Goal: Navigation & Orientation: Find specific page/section

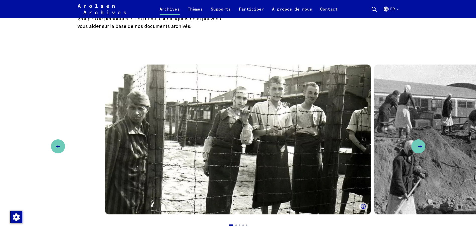
scroll to position [377, 0]
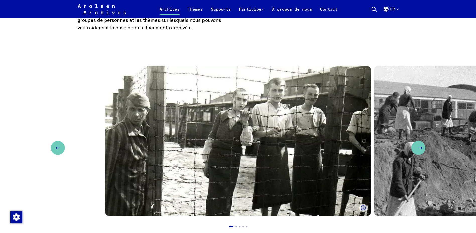
click at [418, 155] on button "Next slide" at bounding box center [419, 148] width 14 height 14
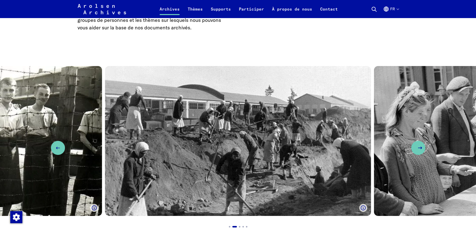
click at [418, 155] on button "Next slide" at bounding box center [419, 148] width 14 height 14
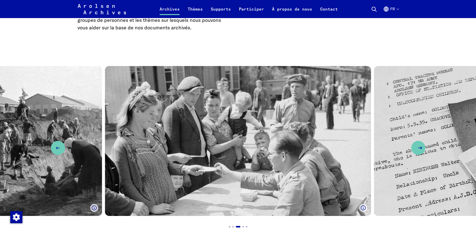
click at [418, 155] on button "Next slide" at bounding box center [419, 148] width 14 height 14
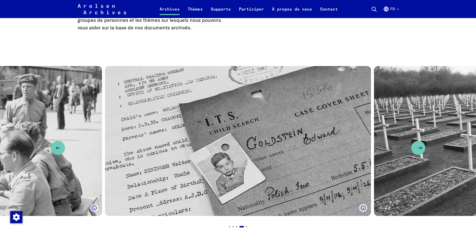
click at [418, 155] on button "Next slide" at bounding box center [419, 148] width 14 height 14
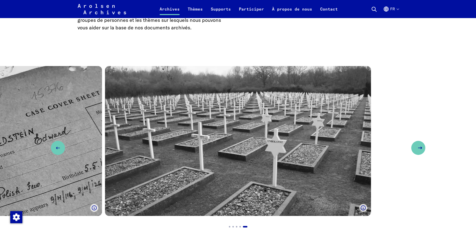
click at [418, 155] on button "Next slide" at bounding box center [419, 148] width 14 height 14
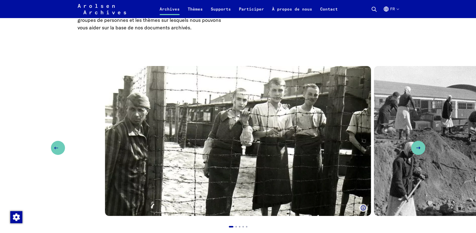
click at [59, 149] on icon "Previous slide" at bounding box center [56, 148] width 6 height 6
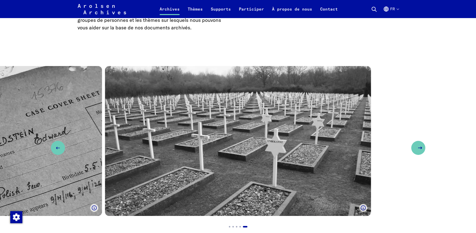
click at [417, 146] on button "Next slide" at bounding box center [419, 148] width 14 height 14
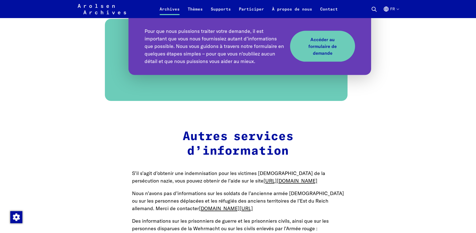
scroll to position [653, 0]
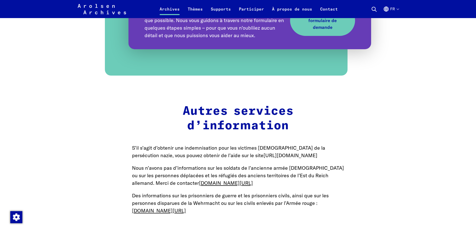
click at [264, 158] on link "[URL][DOMAIN_NAME]" at bounding box center [291, 155] width 54 height 6
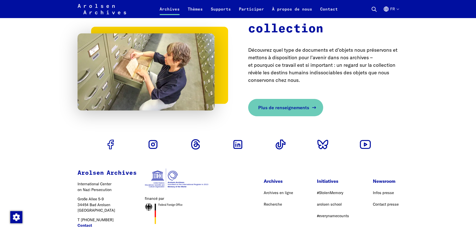
scroll to position [1745, 0]
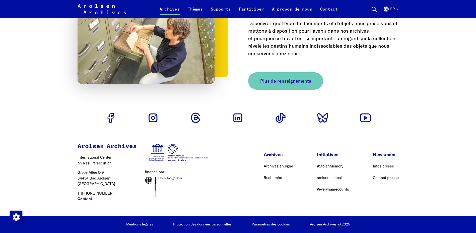
click at [274, 165] on link "Archives en ligne" at bounding box center [278, 166] width 29 height 5
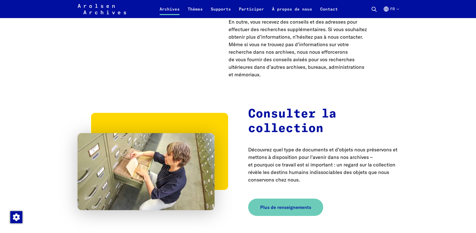
scroll to position [1570, 0]
